Goal: Information Seeking & Learning: Learn about a topic

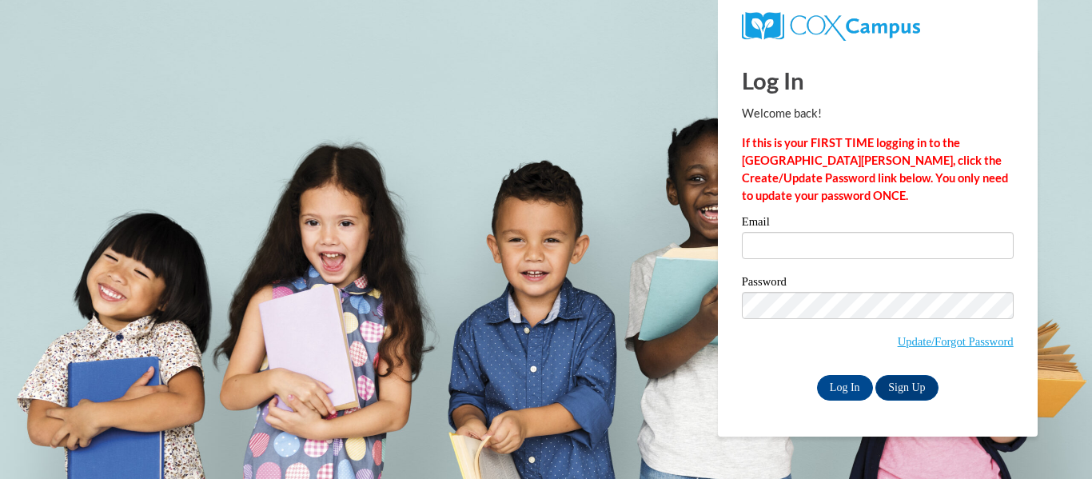
type input "920138432@student.ccga.edu"
click at [837, 383] on input "Log In" at bounding box center [845, 388] width 56 height 26
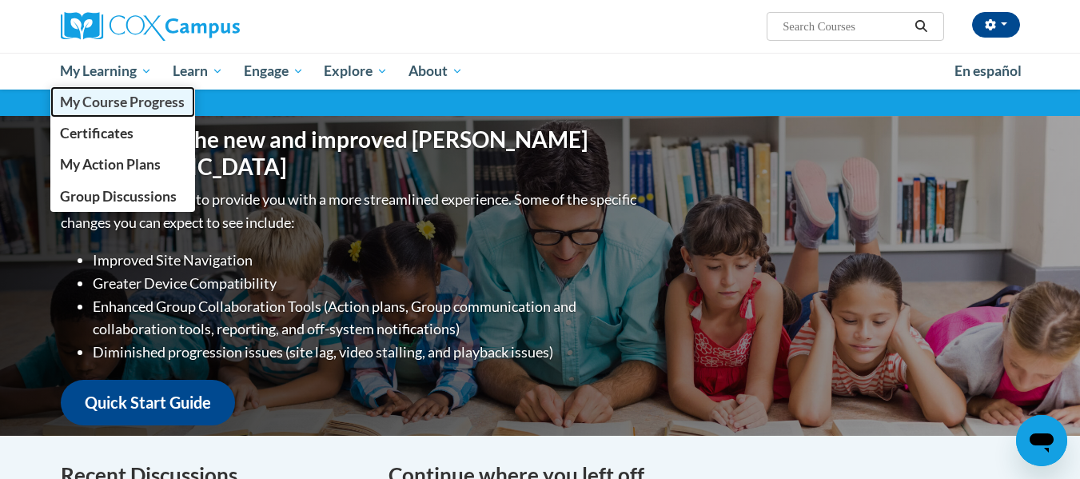
click at [141, 90] on link "My Course Progress" at bounding box center [122, 101] width 145 height 31
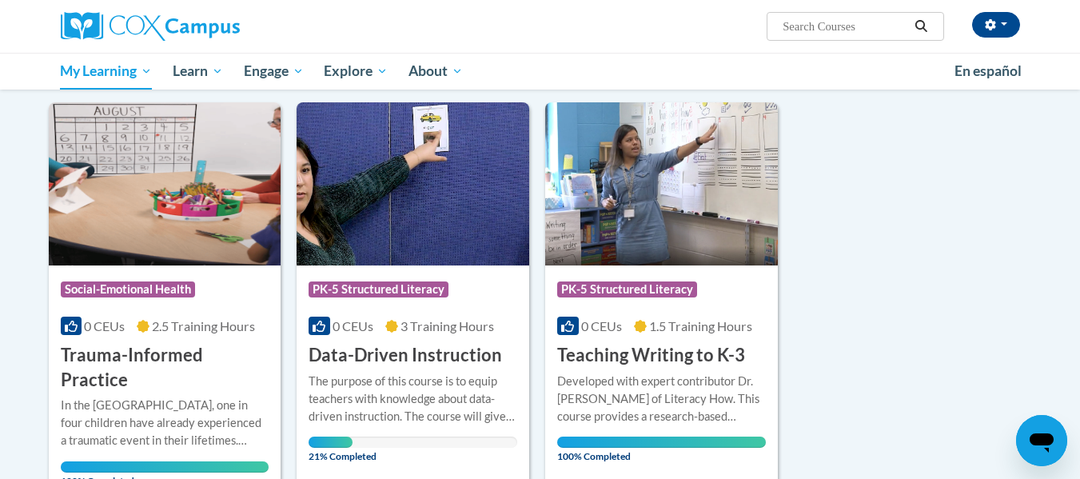
scroll to position [278, 0]
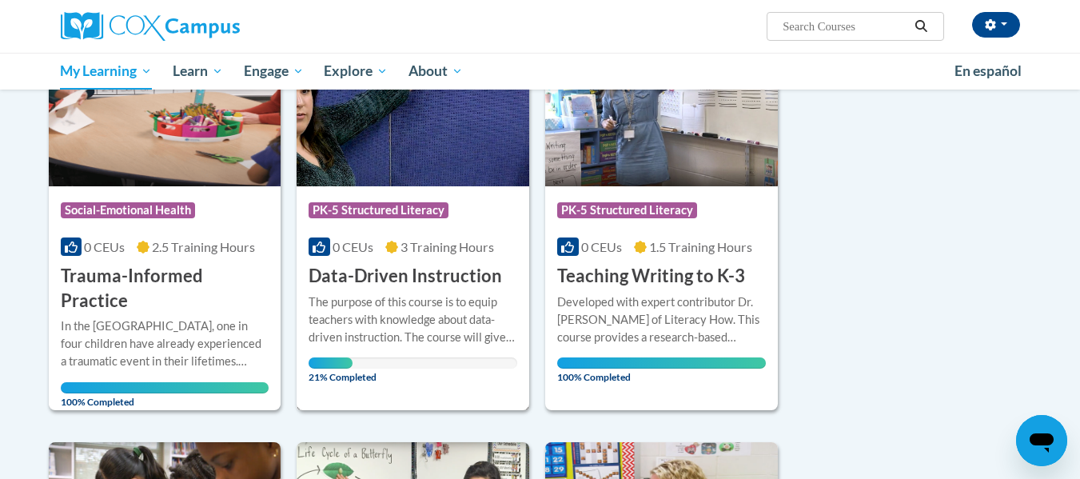
click at [420, 273] on h3 "Data-Driven Instruction" at bounding box center [404, 276] width 193 height 25
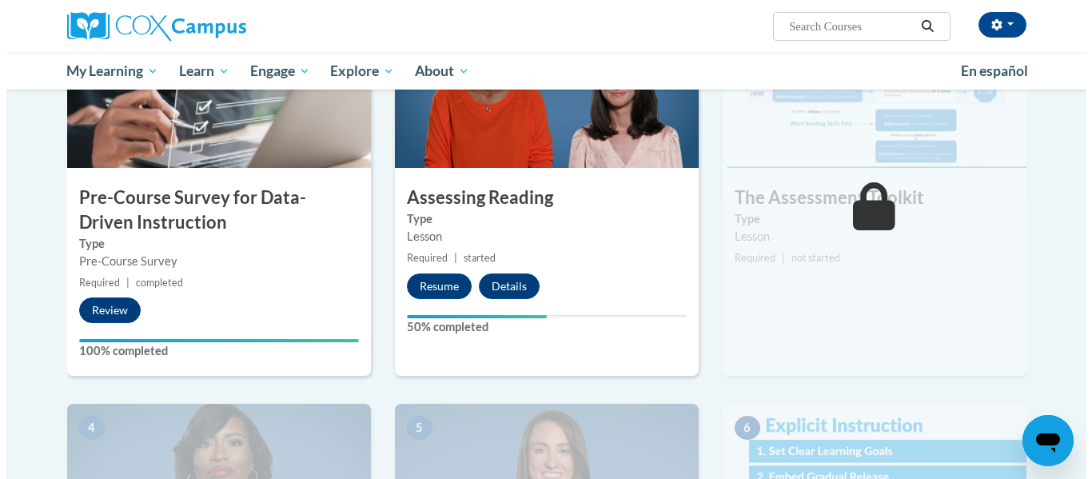
scroll to position [408, 0]
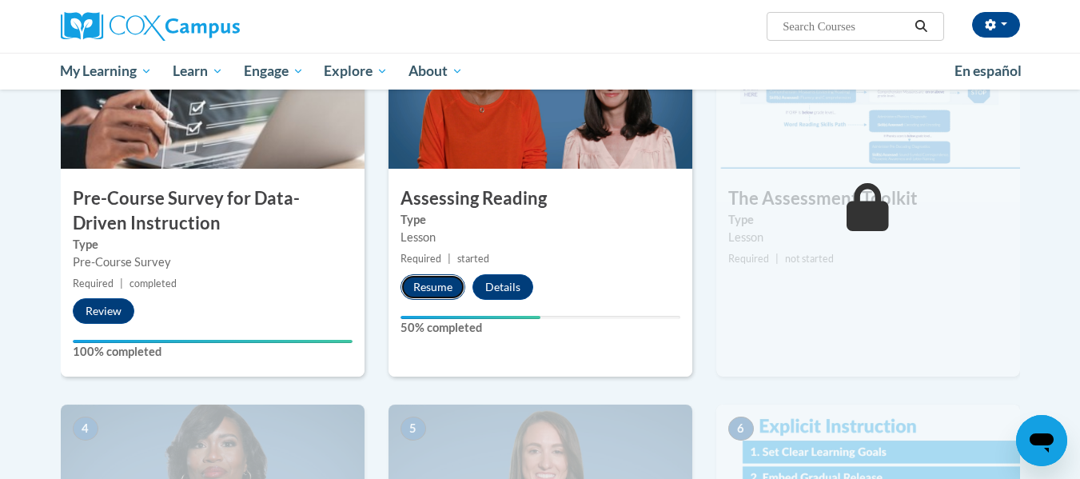
click at [420, 279] on button "Resume" at bounding box center [432, 287] width 65 height 26
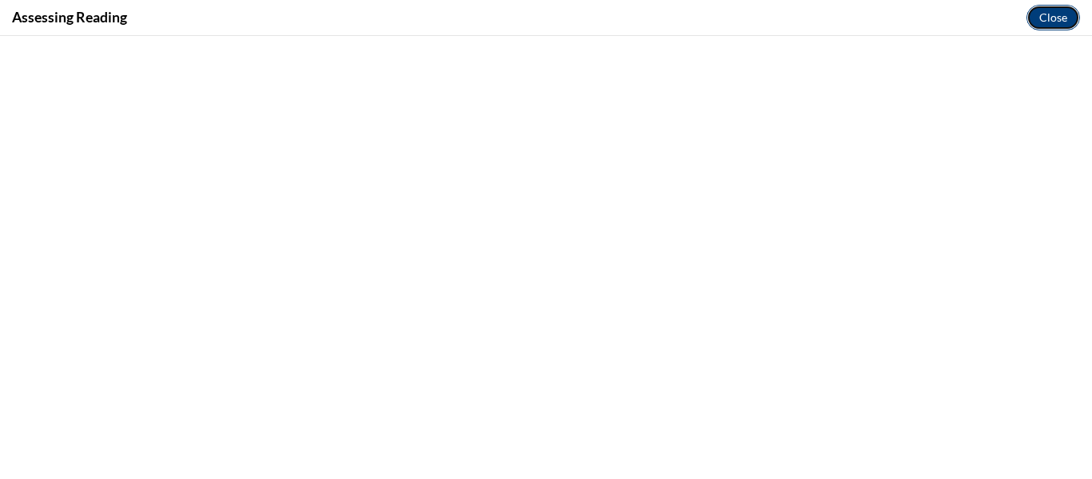
click at [1056, 15] on button "Close" at bounding box center [1053, 18] width 54 height 26
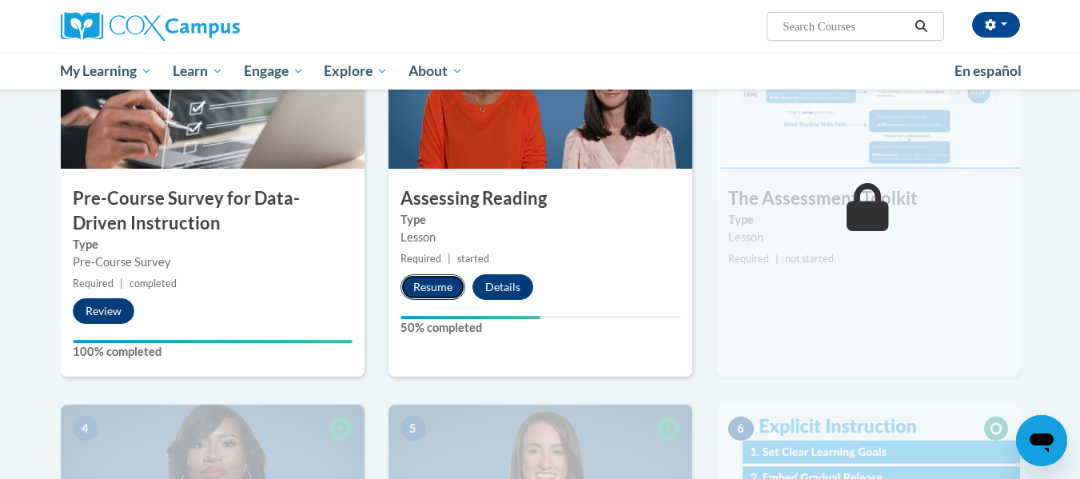
click at [443, 282] on button "Resume" at bounding box center [432, 287] width 65 height 26
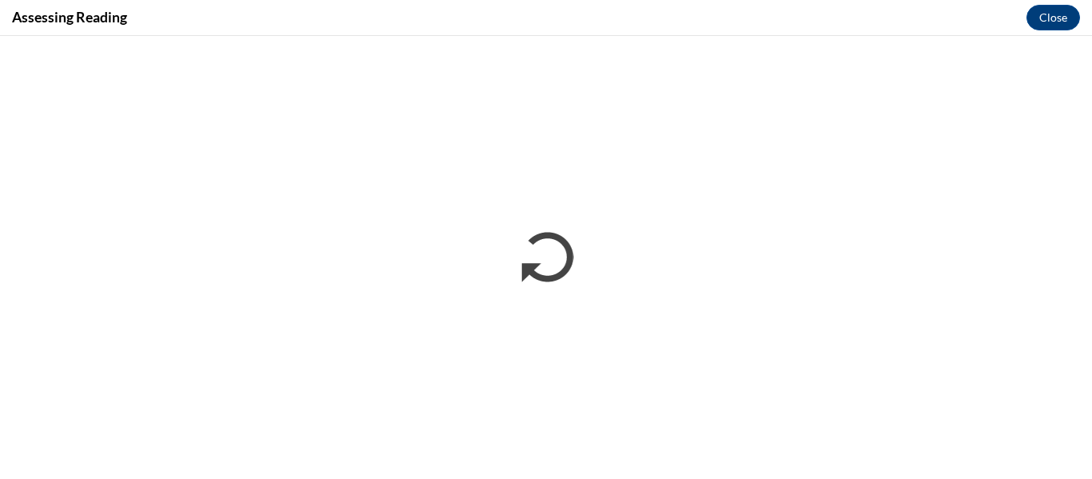
scroll to position [0, 0]
